Goal: Task Accomplishment & Management: Manage account settings

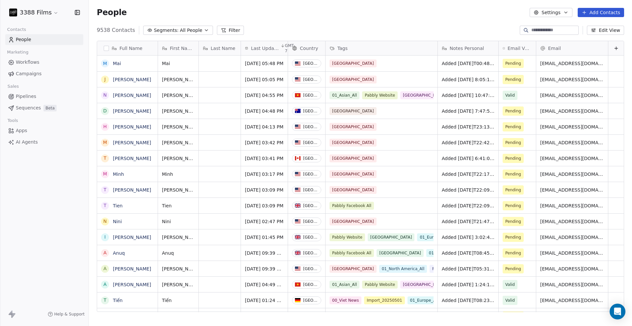
scroll to position [282, 538]
click at [106, 126] on button "grid" at bounding box center [104, 126] width 5 height 5
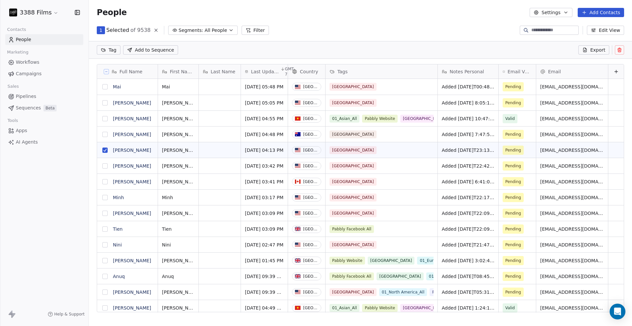
scroll to position [259, 538]
click at [104, 167] on button "grid" at bounding box center [104, 166] width 5 height 5
click at [105, 198] on button "grid" at bounding box center [104, 197] width 5 height 5
click at [105, 214] on button "grid" at bounding box center [104, 213] width 5 height 5
click at [106, 244] on button "grid" at bounding box center [104, 245] width 5 height 5
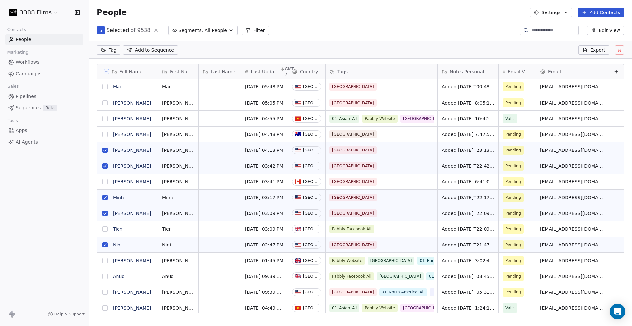
click at [113, 48] on html "3388 Films Contacts People Marketing Workflows Campaigns Sales Pipelines Sequen…" at bounding box center [316, 163] width 632 height 326
type input "***"
click at [116, 80] on span "01_North America_All" at bounding box center [134, 83] width 47 height 7
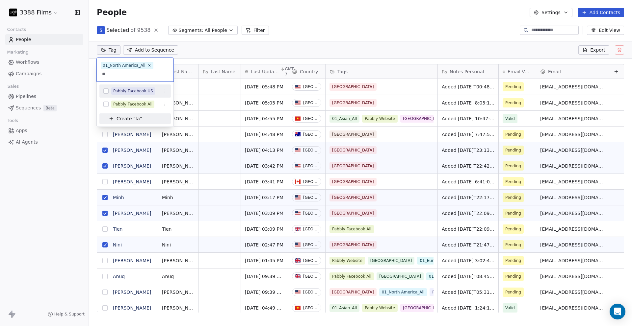
type input "**"
click at [121, 89] on div "Pabbly Facebook US" at bounding box center [133, 91] width 40 height 6
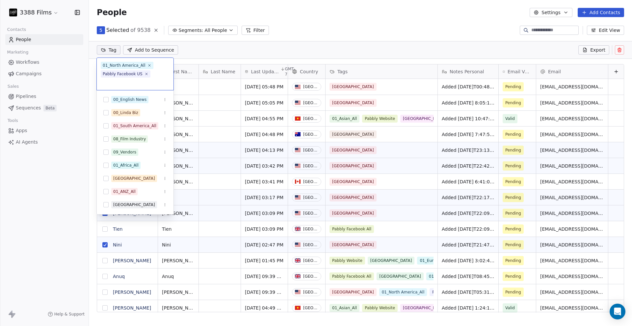
click at [342, 36] on html "3388 Films Contacts People Marketing Workflows Campaigns Sales Pipelines Sequen…" at bounding box center [316, 163] width 632 height 326
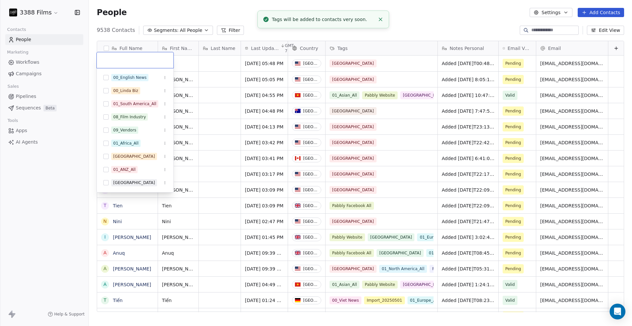
scroll to position [4, 0]
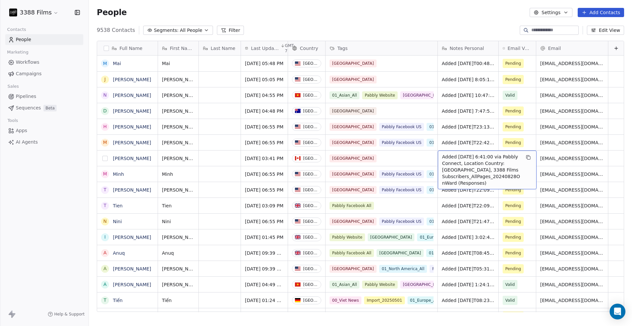
click at [106, 160] on button "grid" at bounding box center [104, 158] width 5 height 5
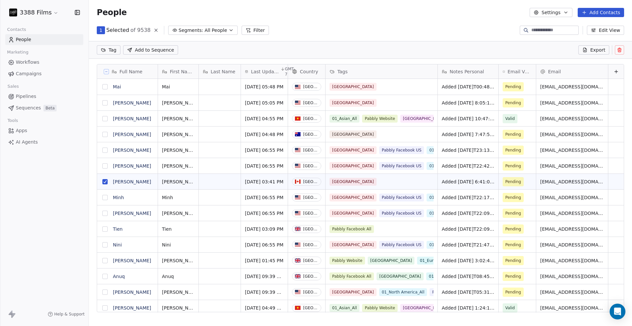
scroll to position [0, 0]
click at [433, 105] on button "grid" at bounding box center [429, 102] width 8 height 8
click at [431, 104] on icon "grid" at bounding box center [429, 101] width 5 height 5
click at [105, 103] on button "grid" at bounding box center [104, 102] width 5 height 5
click at [111, 53] on html "3388 Films Contacts People Marketing Workflows Campaigns Sales Pipelines Sequen…" at bounding box center [316, 163] width 632 height 326
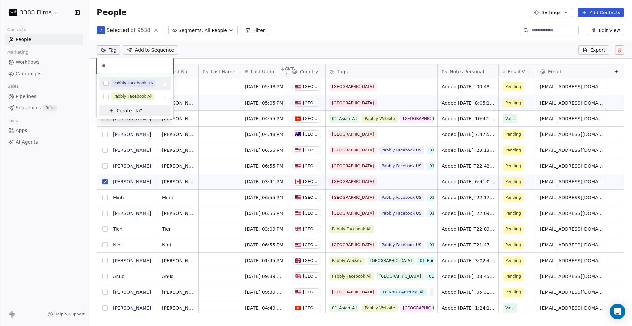
type input "*"
type input "**"
click at [128, 83] on div "Pabbly Website" at bounding box center [128, 83] width 30 height 6
type input "***"
click at [128, 85] on div "01_North America_All" at bounding box center [134, 83] width 43 height 6
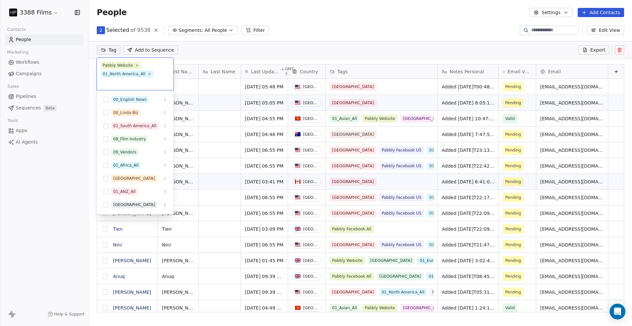
click at [381, 34] on html "3388 Films Contacts People Marketing Workflows Campaigns Sales Pipelines Sequen…" at bounding box center [316, 163] width 632 height 326
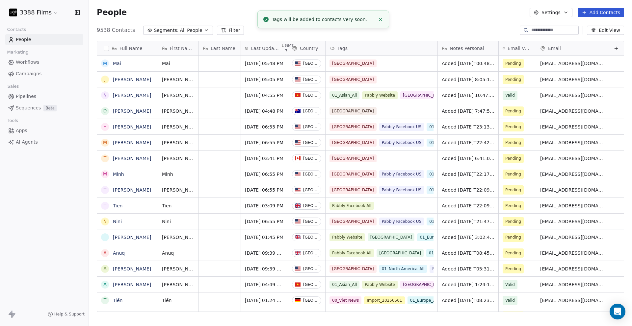
scroll to position [4, 0]
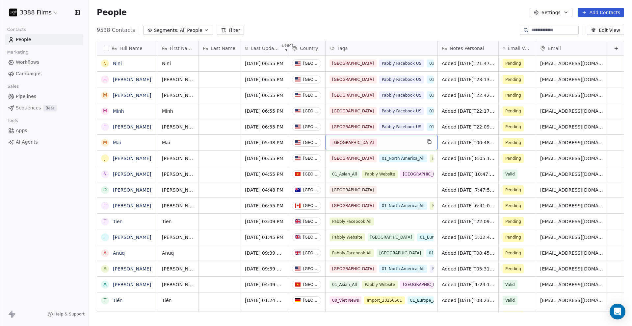
click at [406, 143] on div "[GEOGRAPHIC_DATA]" at bounding box center [375, 143] width 91 height 8
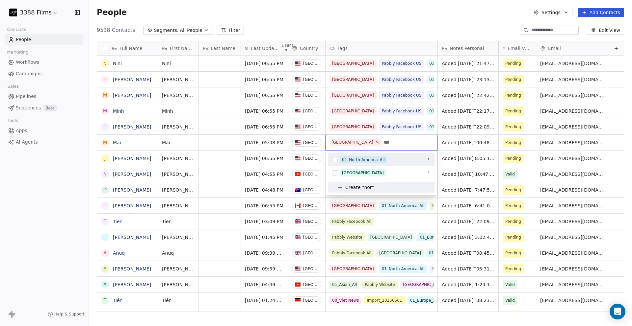
type input "***"
click at [367, 161] on div "01_North America_All" at bounding box center [363, 160] width 43 height 6
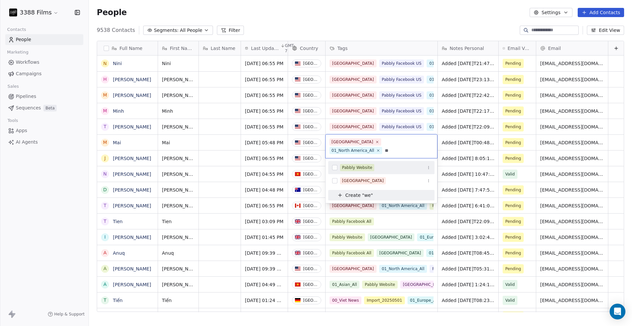
type input "**"
click at [367, 165] on div "Pabbly Website" at bounding box center [357, 168] width 30 height 6
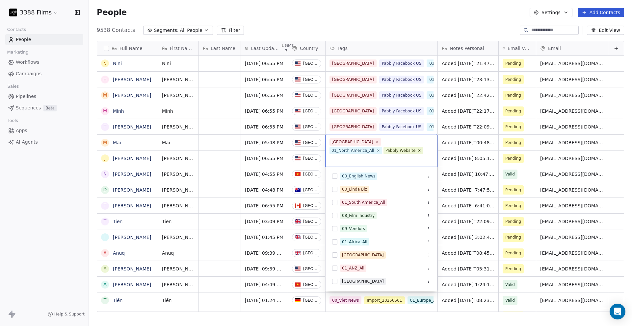
click at [469, 142] on html "3388 Films Contacts People Marketing Workflows Campaigns Sales Pipelines Sequen…" at bounding box center [316, 163] width 632 height 326
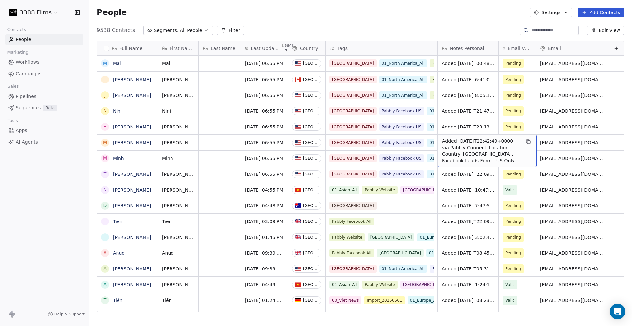
click at [391, 24] on div "People Settings Add Contacts" at bounding box center [360, 12] width 543 height 25
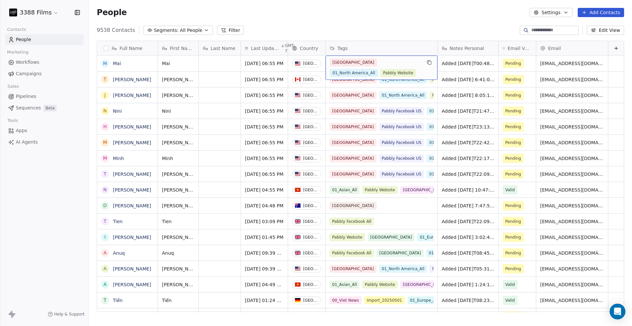
click at [392, 67] on div "[GEOGRAPHIC_DATA] 01_North America_All Pabbly Website" at bounding box center [375, 68] width 91 height 18
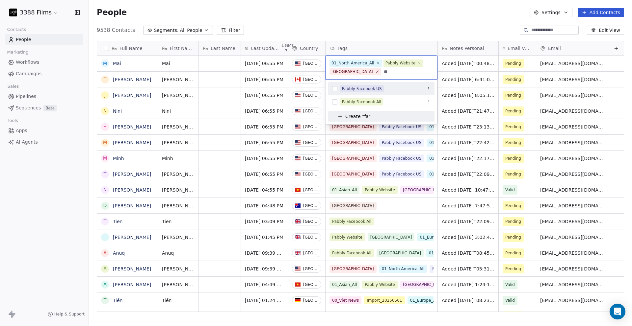
type input "**"
click at [375, 90] on div "Pabbly Facebook US" at bounding box center [362, 89] width 40 height 6
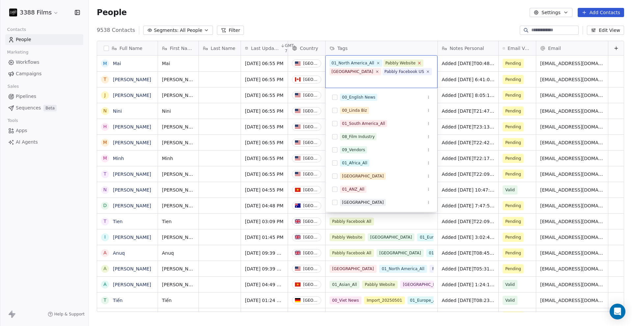
click at [417, 63] on icon at bounding box center [419, 63] width 4 height 4
click at [415, 8] on html "3388 Films Contacts People Marketing Workflows Campaigns Sales Pipelines Sequen…" at bounding box center [316, 163] width 632 height 326
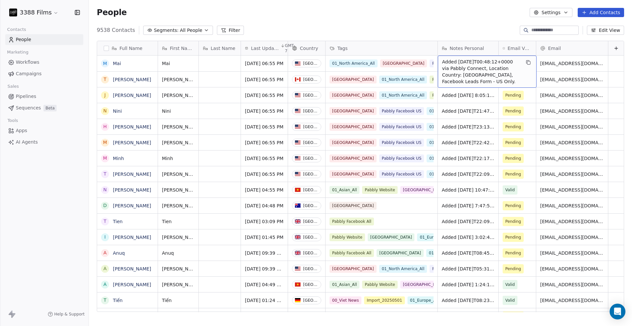
click at [389, 31] on div "9538 Contacts Segments: All People Filter Edit View" at bounding box center [360, 30] width 543 height 11
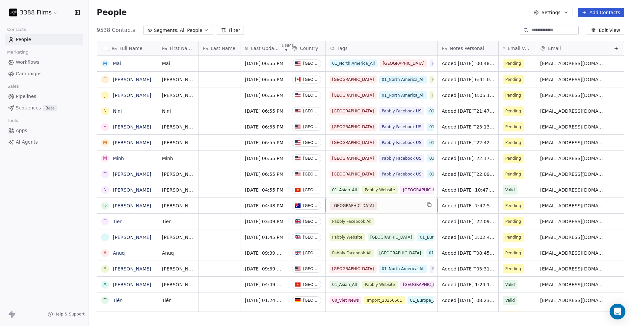
click at [390, 206] on div "[GEOGRAPHIC_DATA]" at bounding box center [375, 206] width 91 height 8
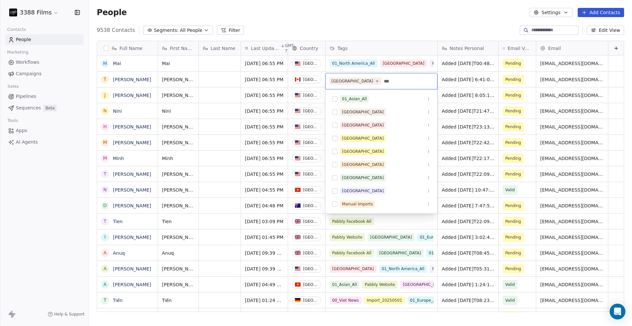
scroll to position [0, 0]
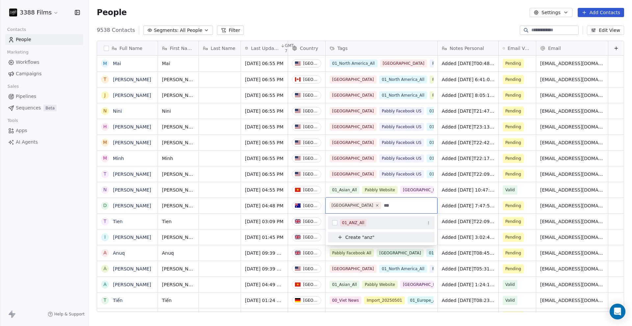
type input "***"
click at [359, 223] on div "01_ANZ_All" at bounding box center [353, 223] width 22 height 6
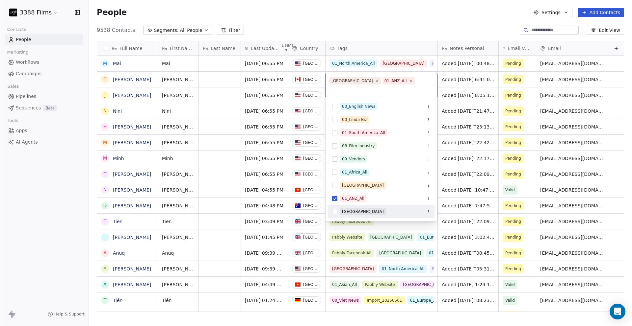
click at [450, 204] on html "3388 Films Contacts People Marketing Workflows Campaigns Sales Pipelines Sequen…" at bounding box center [316, 163] width 632 height 326
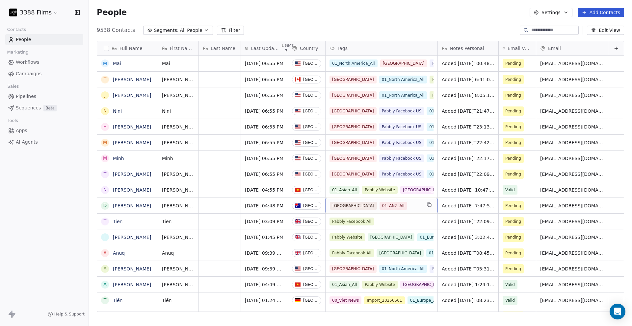
click at [410, 208] on div "Australia 01_ANZ_All" at bounding box center [375, 206] width 91 height 8
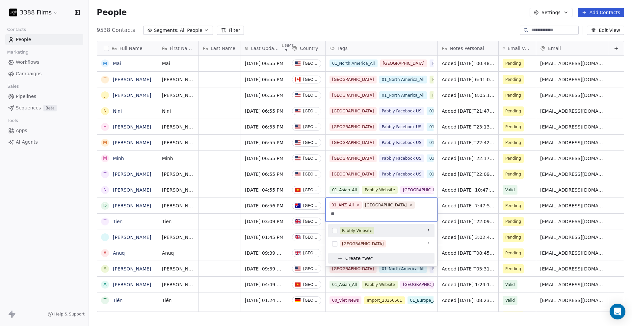
type input "**"
click at [349, 228] on div "Pabbly Website" at bounding box center [357, 231] width 30 height 6
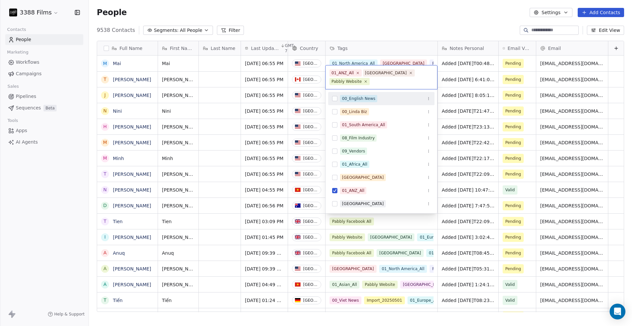
click at [352, 34] on html "3388 Films Contacts People Marketing Workflows Campaigns Sales Pipelines Sequen…" at bounding box center [316, 163] width 632 height 326
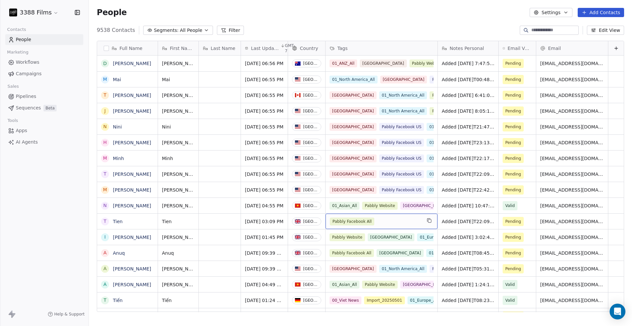
click at [398, 220] on div "Pabbly Facebook All" at bounding box center [375, 222] width 91 height 8
type input "**"
click at [371, 237] on span "01_Europe_All" at bounding box center [356, 238] width 32 height 7
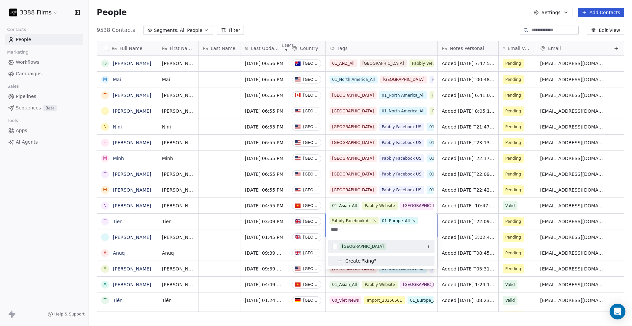
type input "****"
click at [363, 244] on div "[GEOGRAPHIC_DATA]" at bounding box center [363, 247] width 42 height 6
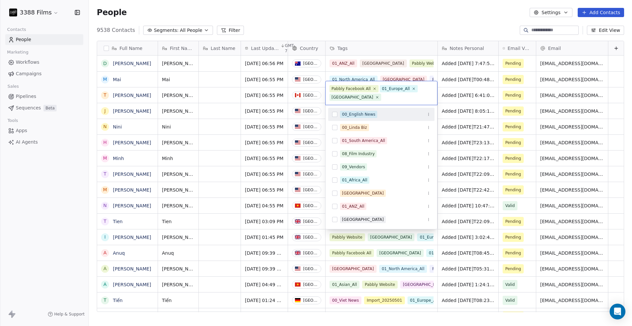
click at [368, 19] on html "3388 Films Contacts People Marketing Workflows Campaigns Sales Pipelines Sequen…" at bounding box center [316, 163] width 632 height 326
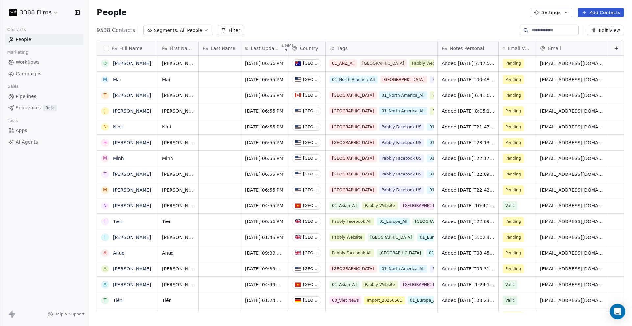
click at [304, 17] on div "People Settings Add Contacts" at bounding box center [360, 12] width 527 height 9
